Goal: Information Seeking & Learning: Learn about a topic

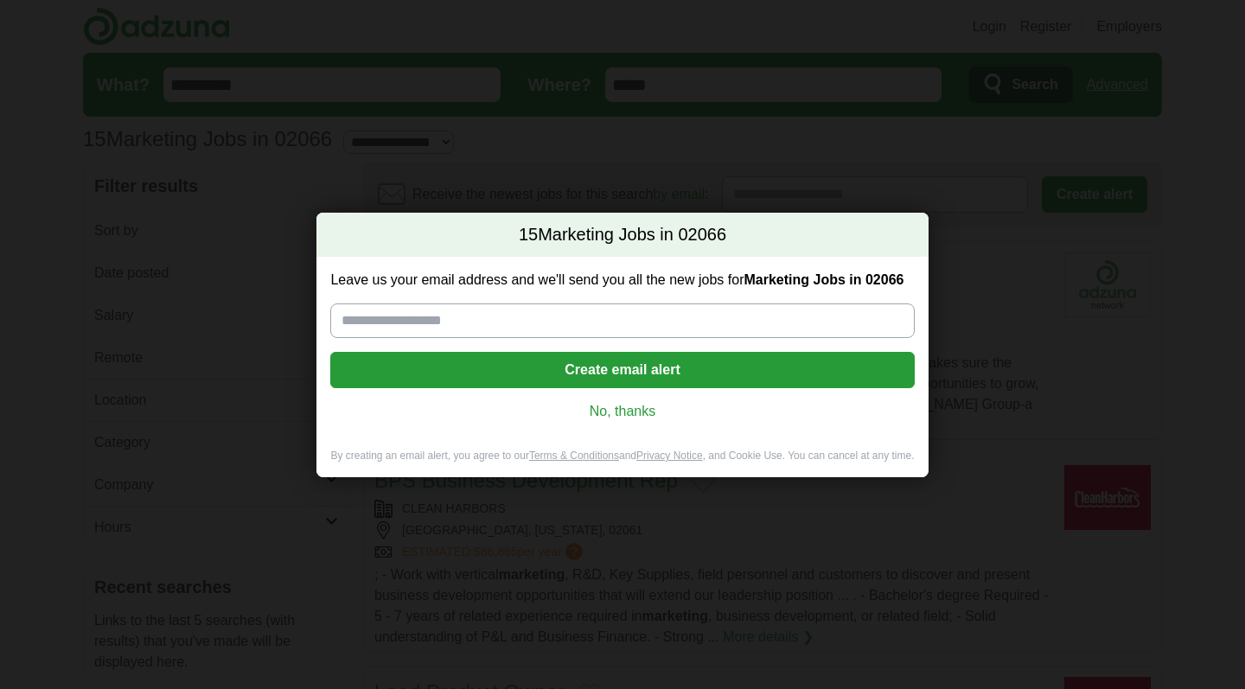
click at [627, 413] on link "No, thanks" at bounding box center [622, 411] width 556 height 19
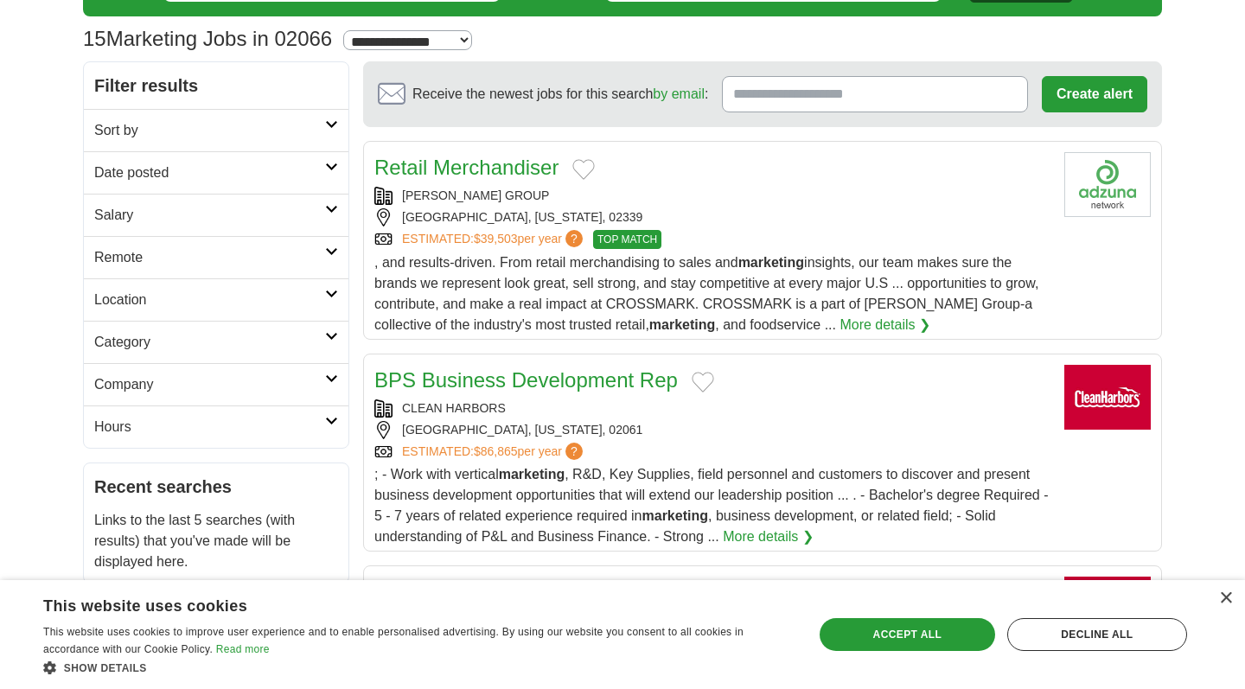
scroll to position [101, 0]
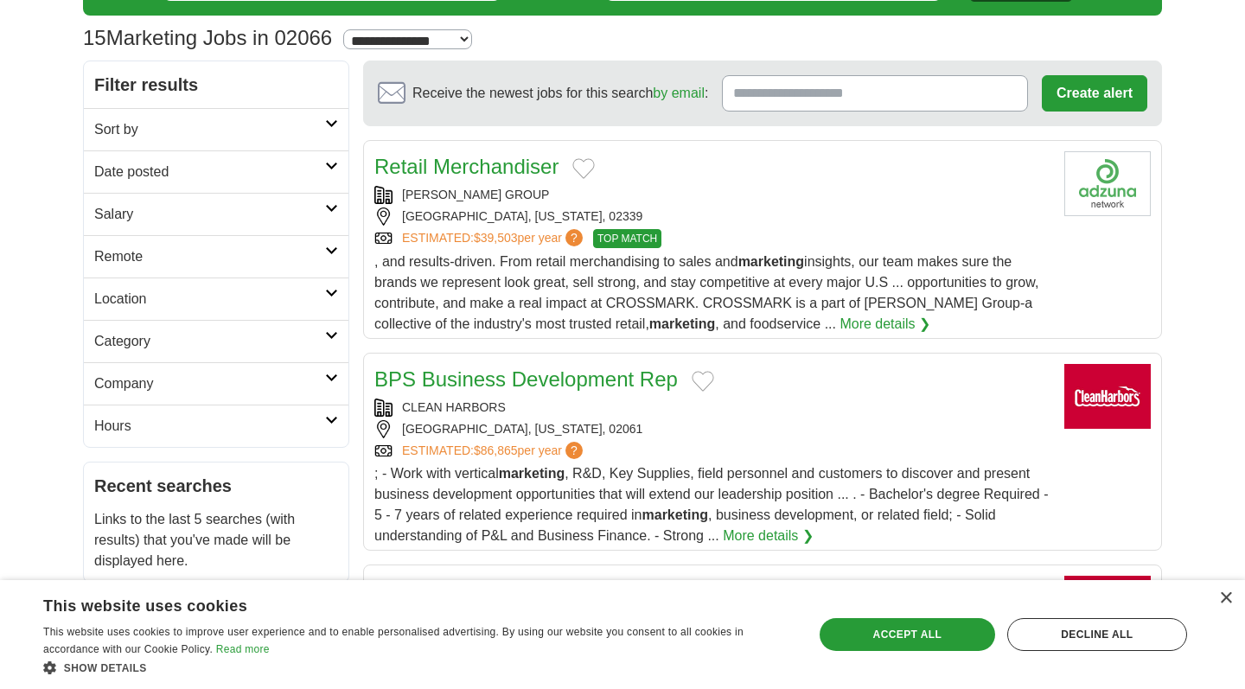
click at [294, 131] on h2 "Sort by" at bounding box center [209, 129] width 231 height 21
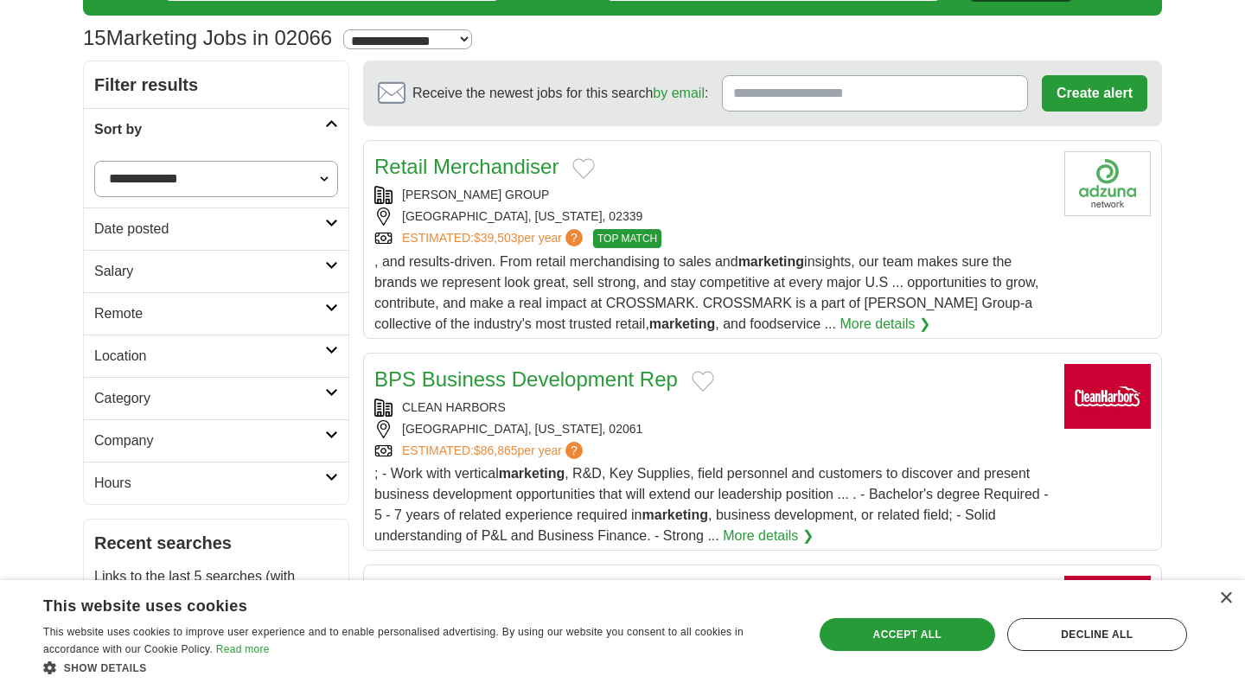
click at [294, 131] on h2 "Sort by" at bounding box center [209, 129] width 231 height 21
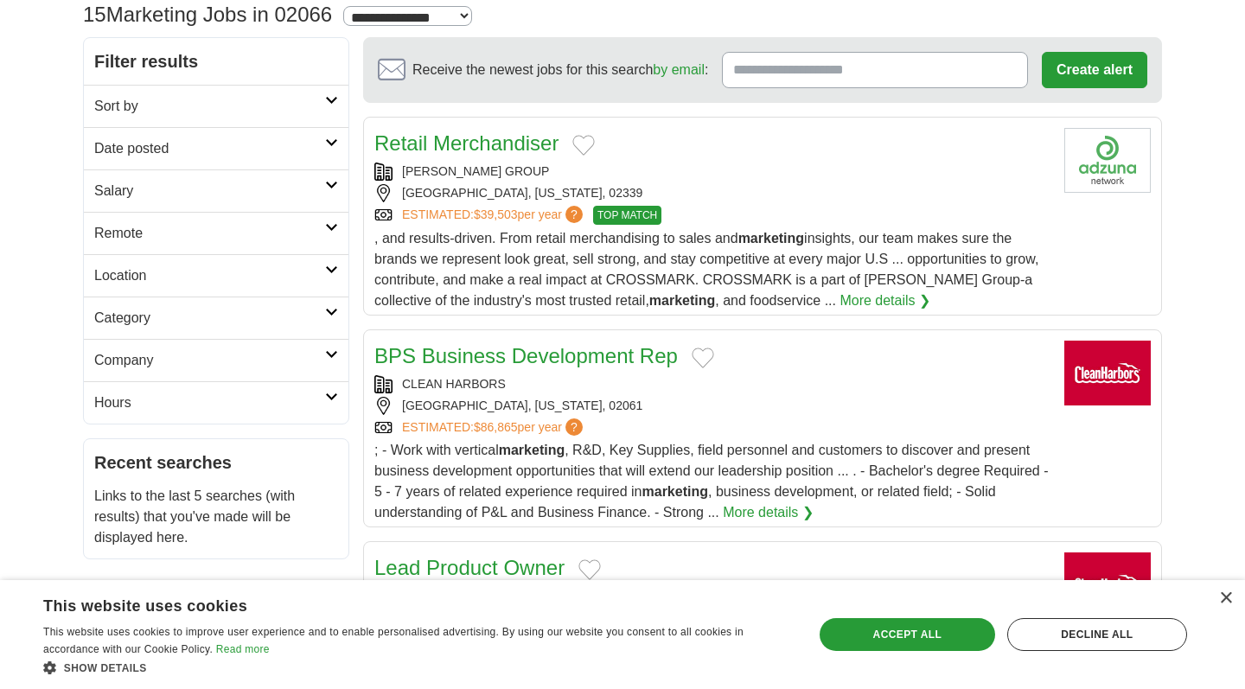
scroll to position [140, 0]
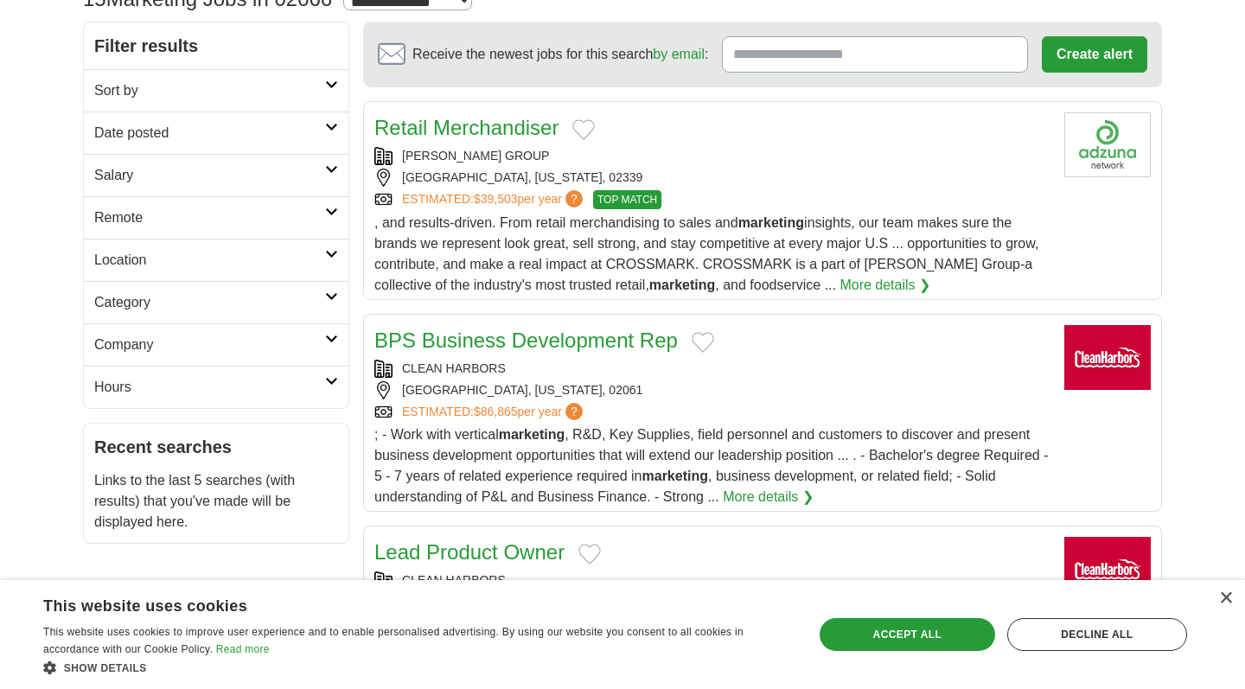
click at [275, 305] on h2 "Category" at bounding box center [209, 302] width 231 height 21
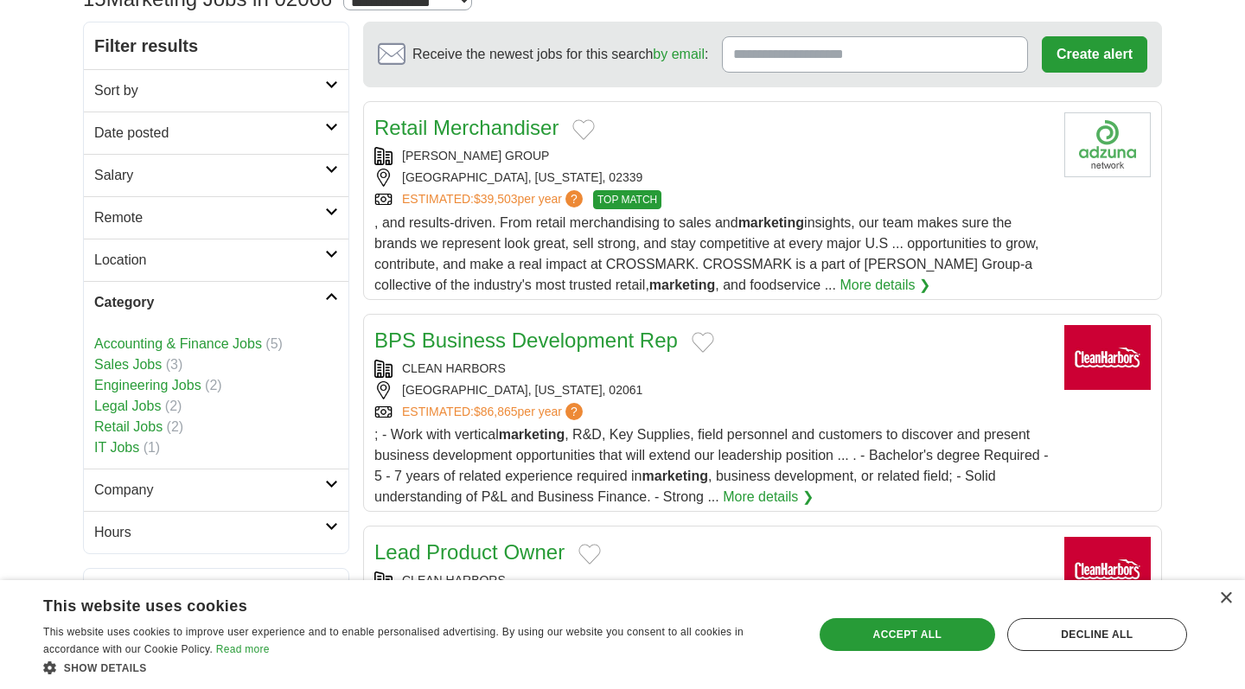
click at [276, 305] on h2 "Category" at bounding box center [209, 302] width 231 height 21
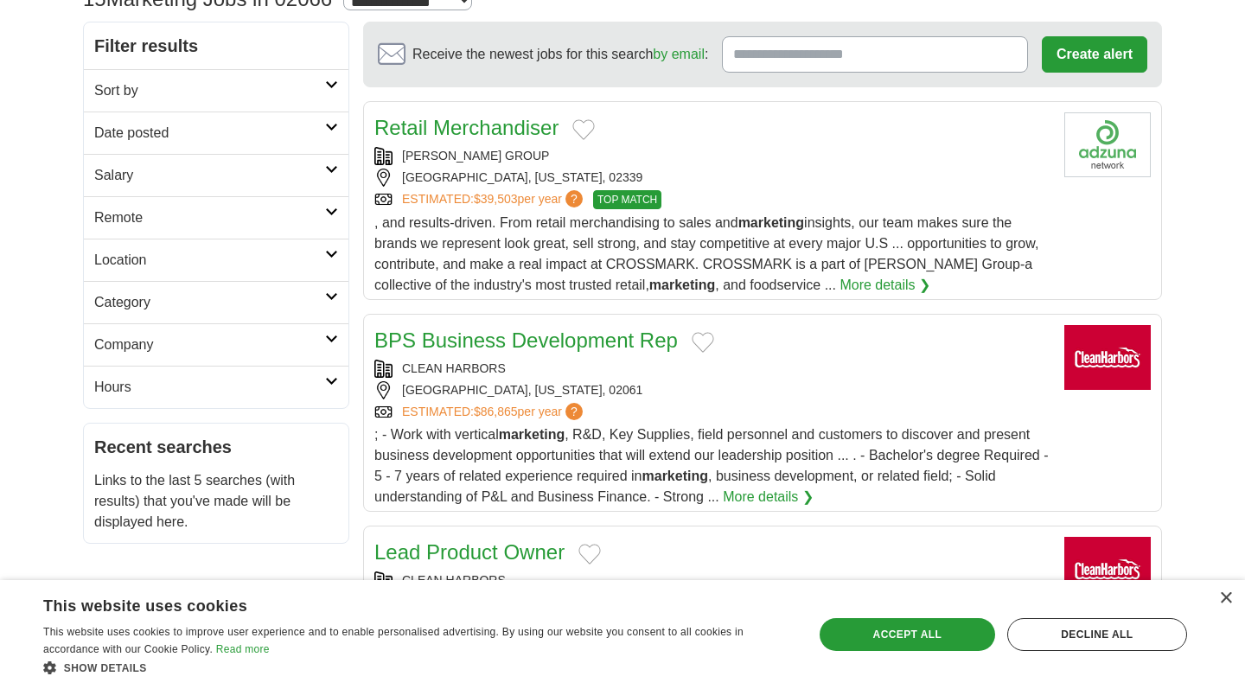
click at [274, 264] on h2 "Location" at bounding box center [209, 260] width 231 height 21
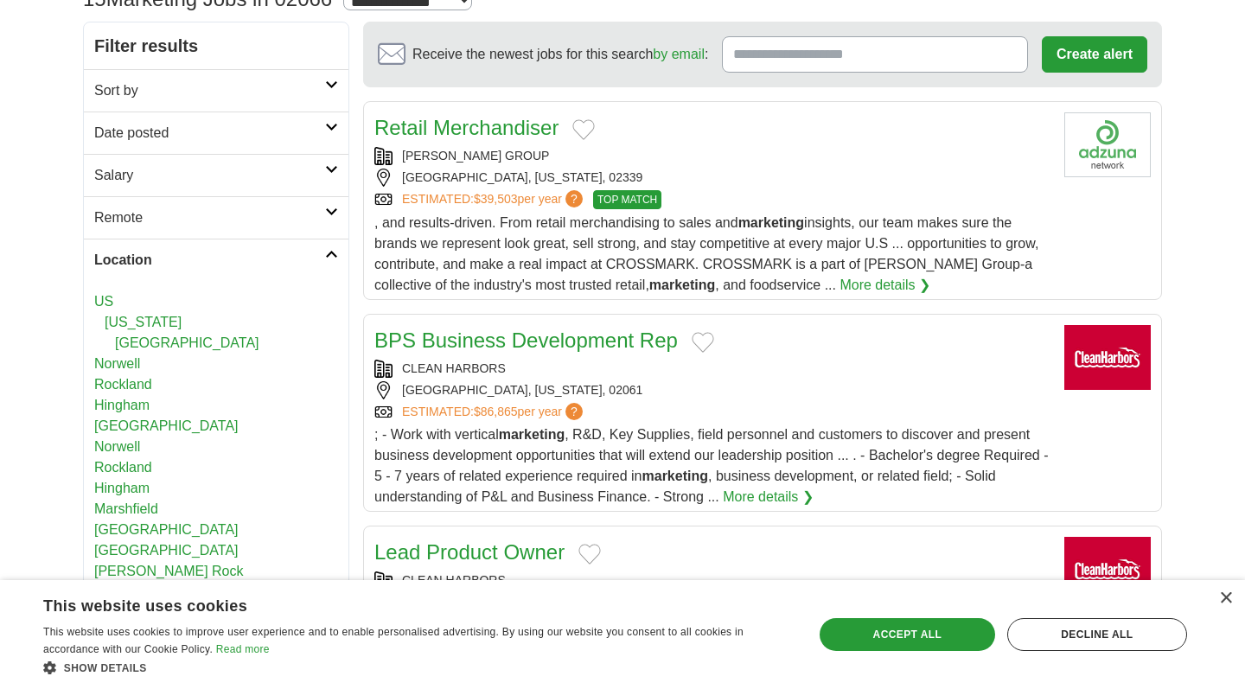
click at [274, 264] on h2 "Location" at bounding box center [209, 260] width 231 height 21
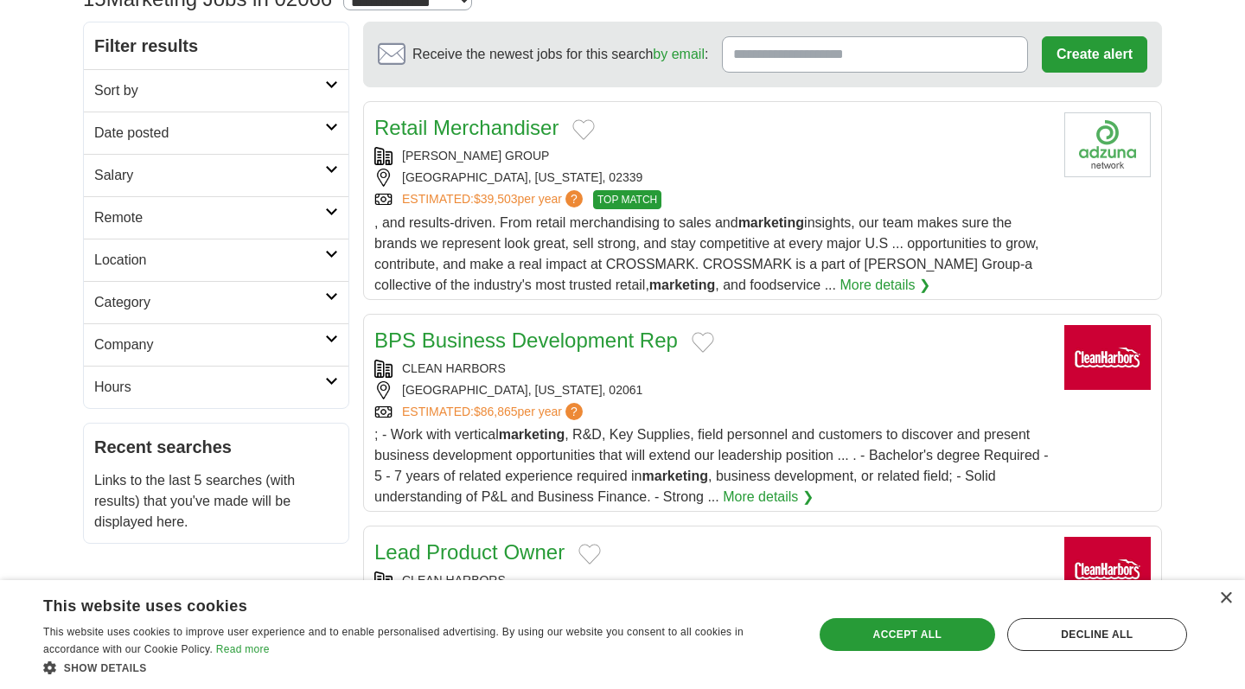
click at [273, 229] on link "Remote" at bounding box center [216, 217] width 265 height 42
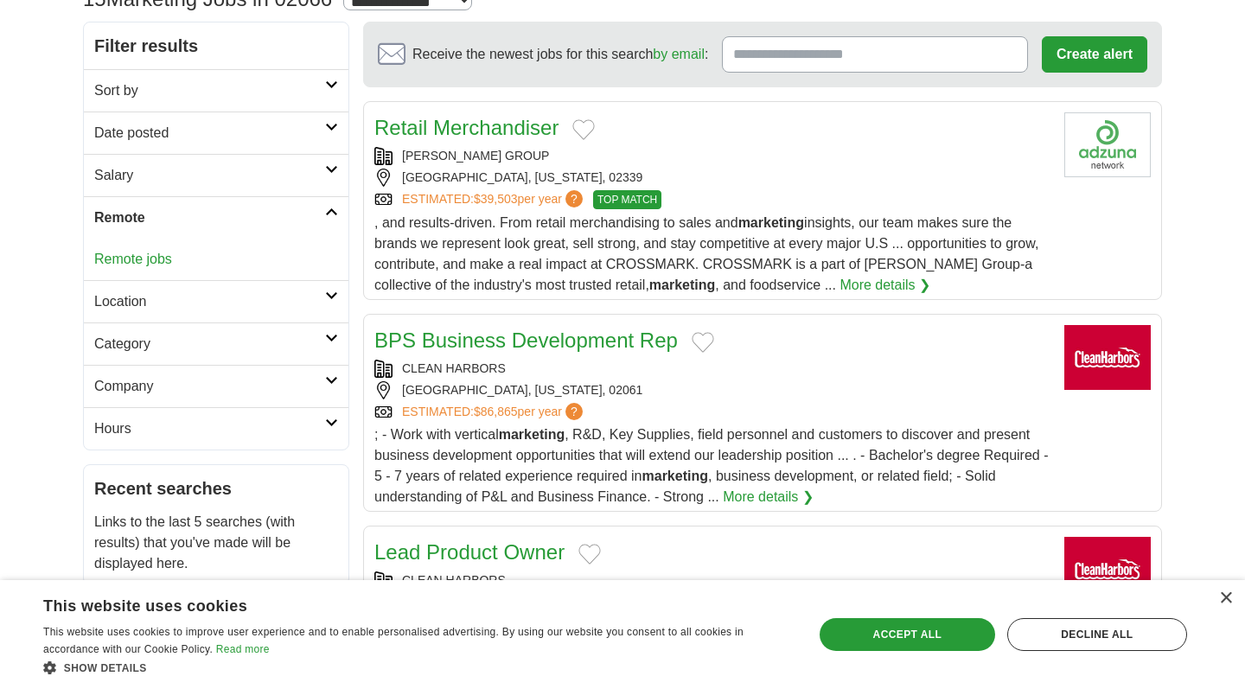
click at [273, 229] on link "Remote" at bounding box center [216, 217] width 265 height 42
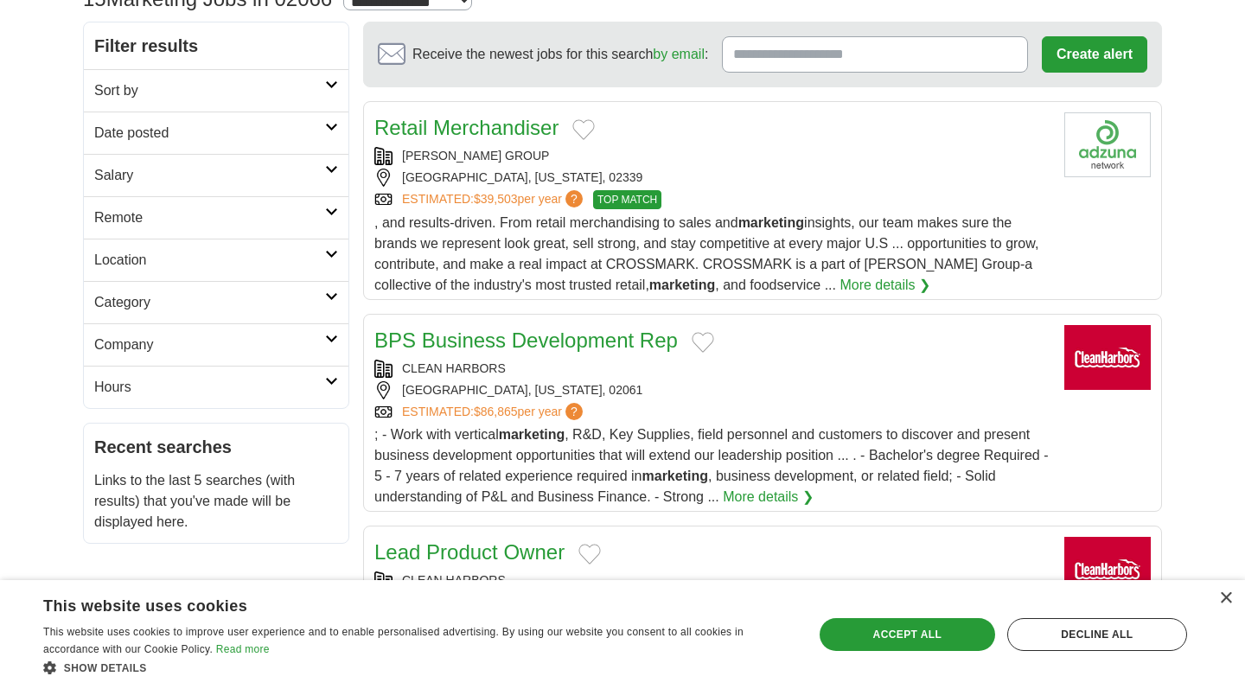
click at [273, 185] on h2 "Salary" at bounding box center [209, 175] width 231 height 21
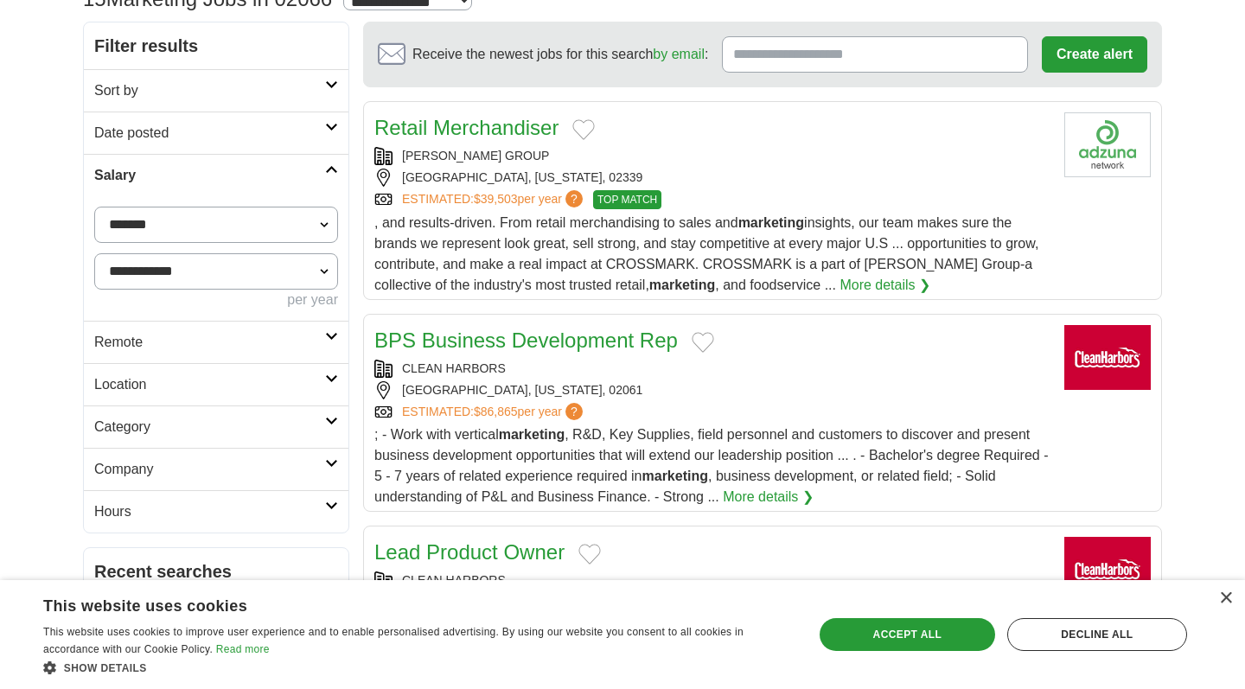
click at [273, 176] on h2 "Salary" at bounding box center [209, 175] width 231 height 21
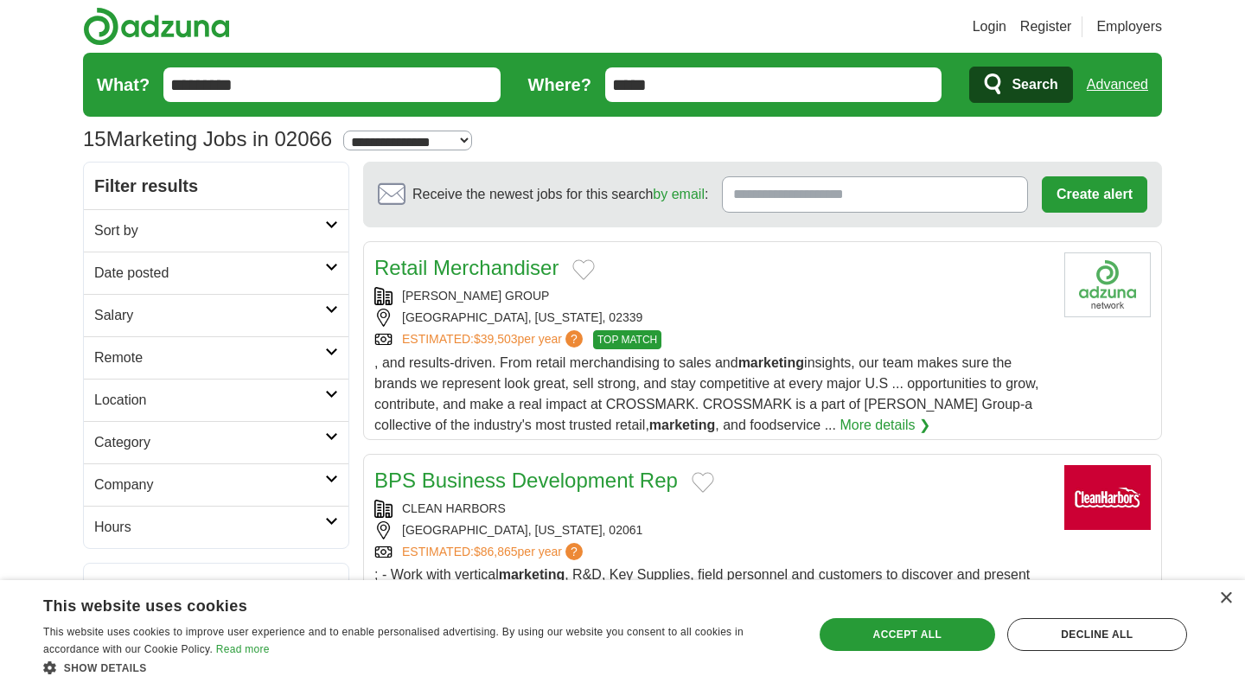
scroll to position [0, 0]
select select "**"
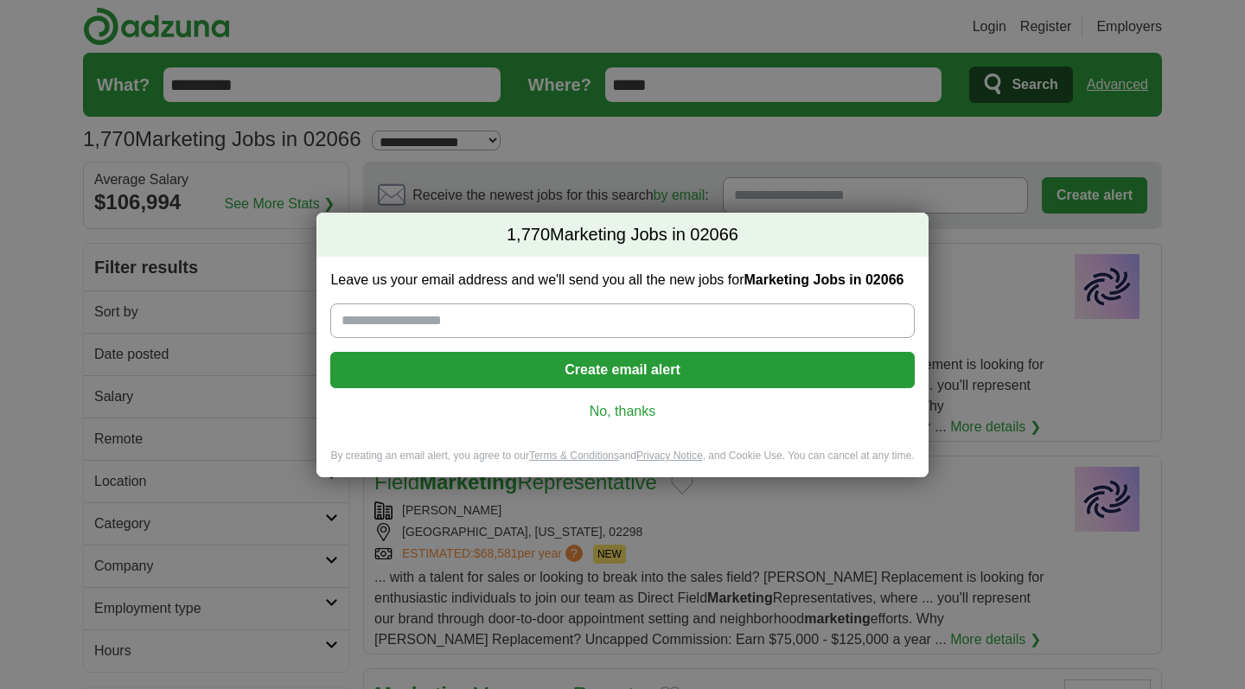
click at [603, 416] on link "No, thanks" at bounding box center [622, 411] width 556 height 19
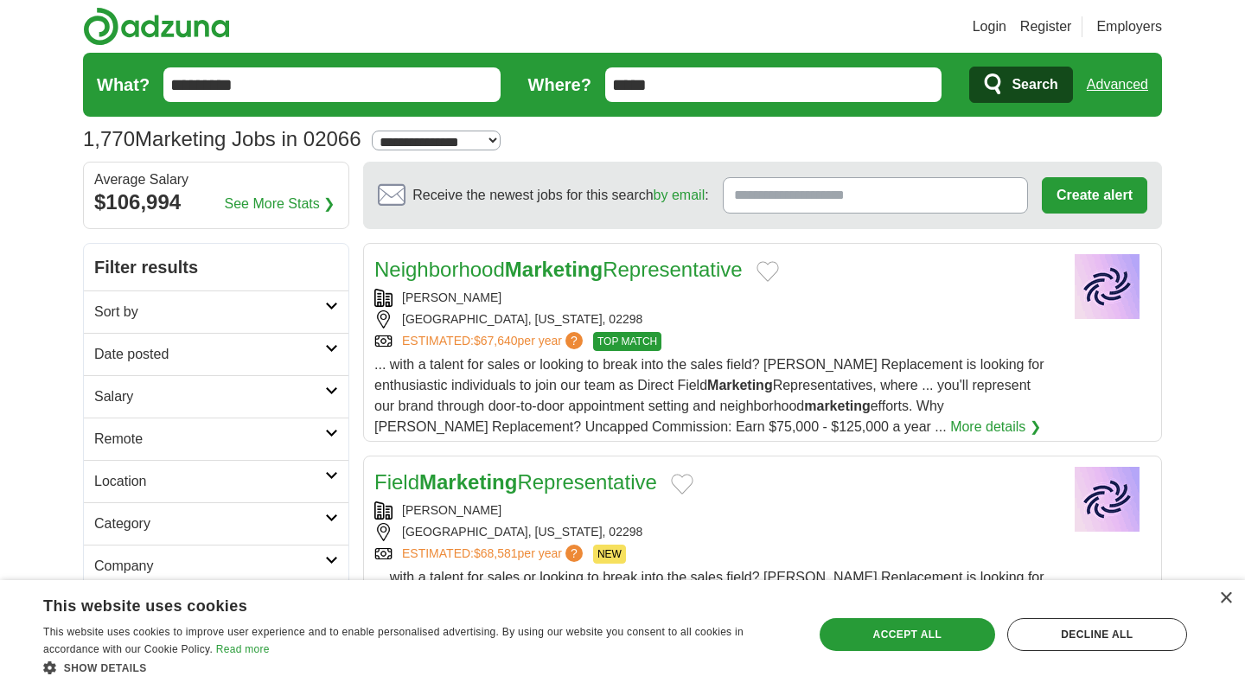
scroll to position [226, 0]
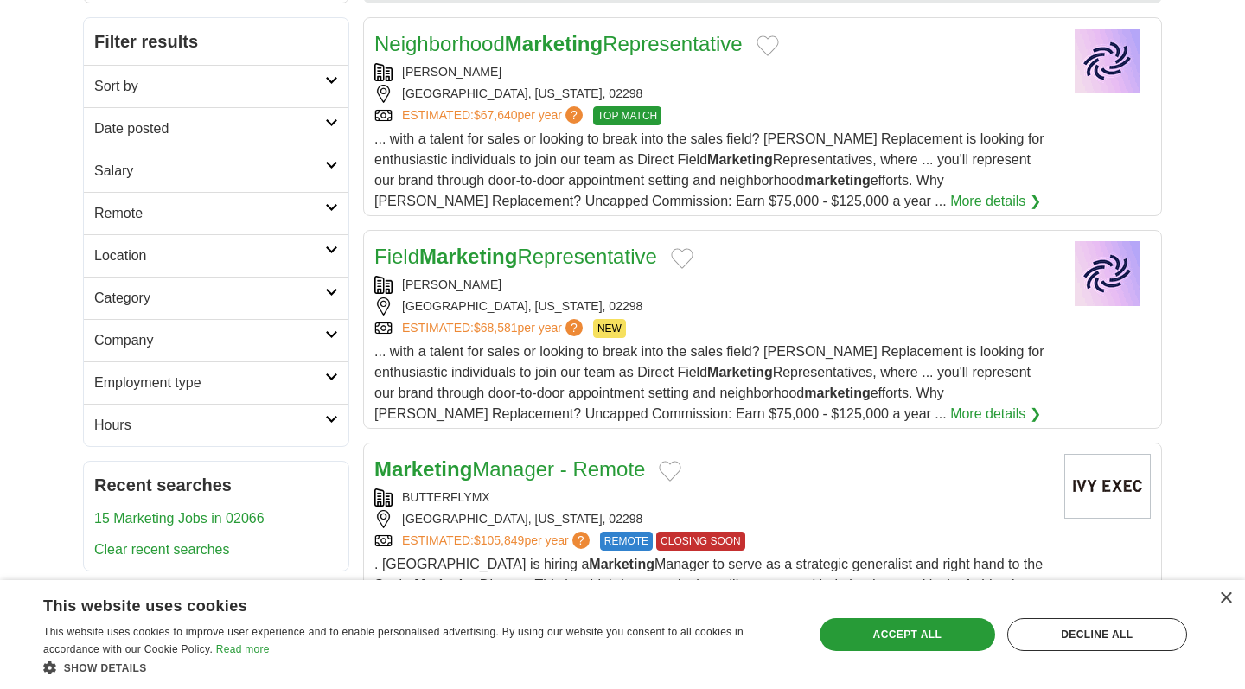
click at [283, 383] on h2 "Employment type" at bounding box center [209, 383] width 231 height 21
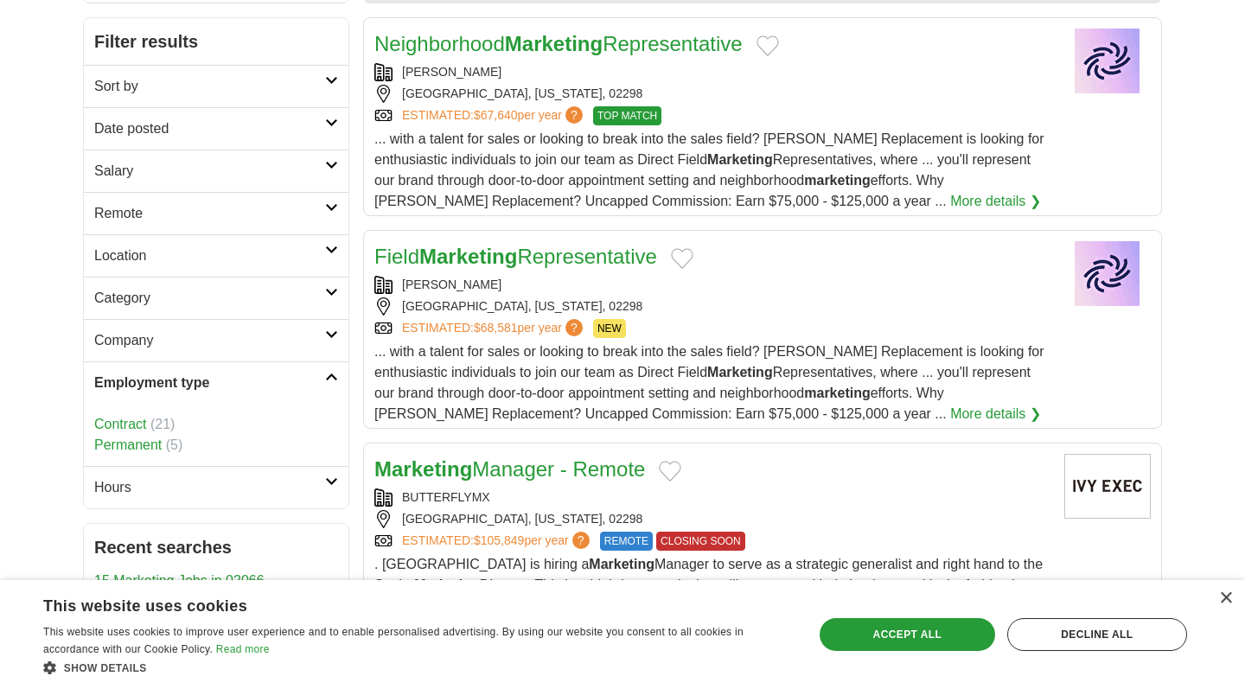
click at [157, 443] on link "Permanent" at bounding box center [127, 445] width 67 height 15
